Goal: Entertainment & Leisure: Consume media (video, audio)

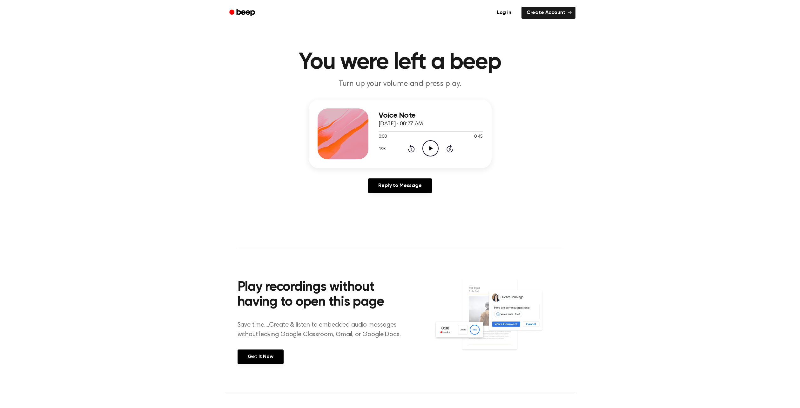
click at [427, 140] on icon "Play Audio" at bounding box center [431, 148] width 16 height 16
click at [430, 146] on icon at bounding box center [431, 148] width 3 height 4
click at [423, 140] on icon "Play Audio" at bounding box center [431, 148] width 16 height 16
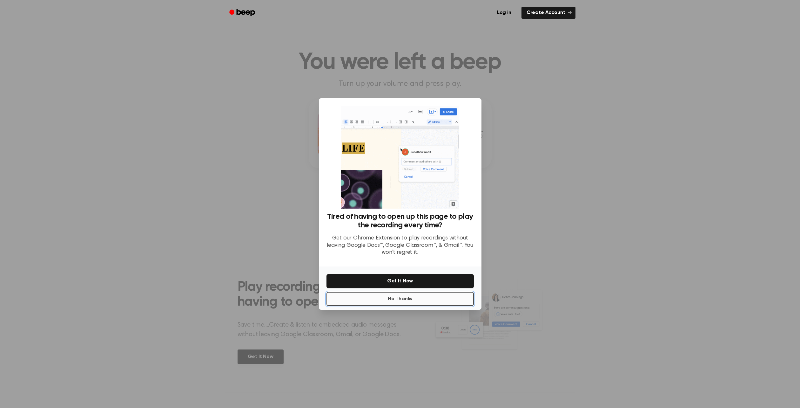
click at [405, 292] on button "No Thanks" at bounding box center [400, 299] width 147 height 14
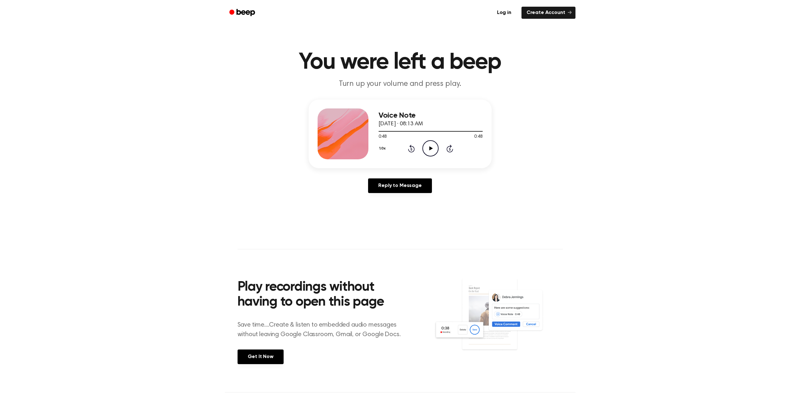
click at [424, 140] on icon "Play Audio" at bounding box center [431, 148] width 16 height 16
click at [423, 140] on icon "Play Audio" at bounding box center [431, 148] width 16 height 16
click at [425, 140] on icon "Pause Audio" at bounding box center [431, 148] width 16 height 16
